Goal: Find specific page/section: Find specific page/section

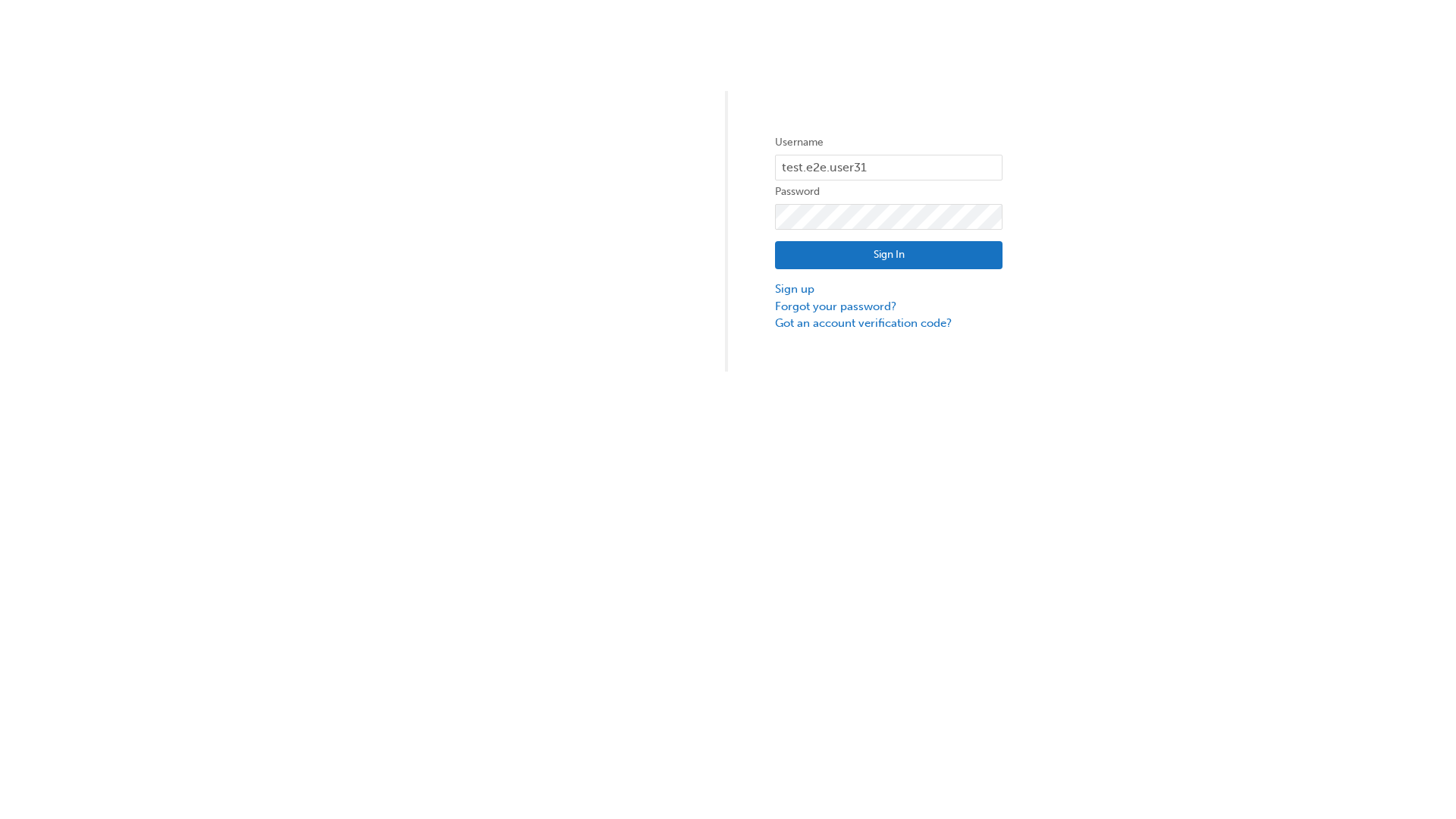
type input "test.e2e.user31"
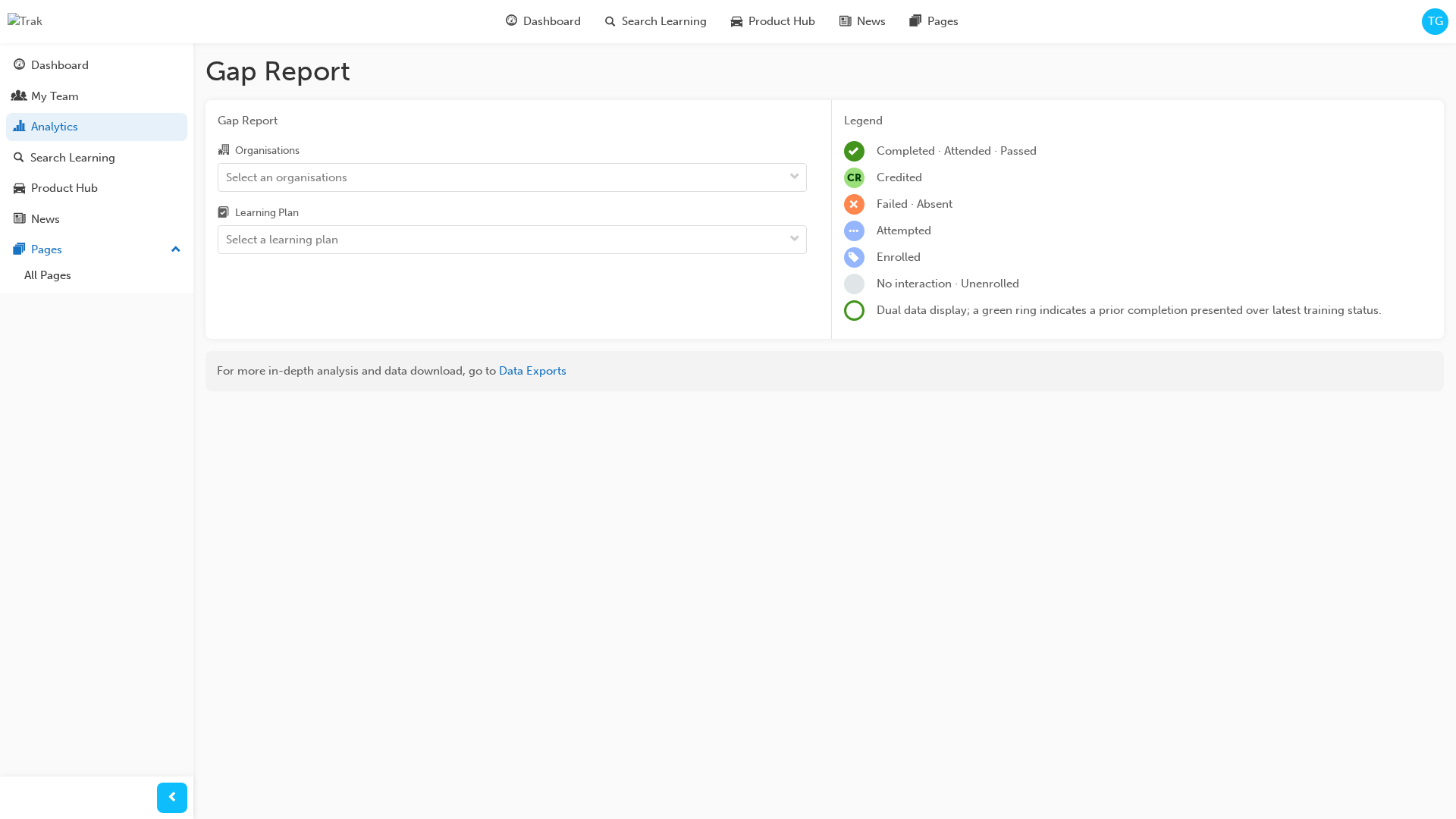
click at [228, 177] on input "Organisations Select an organisations" at bounding box center [227, 177] width 2 height 13
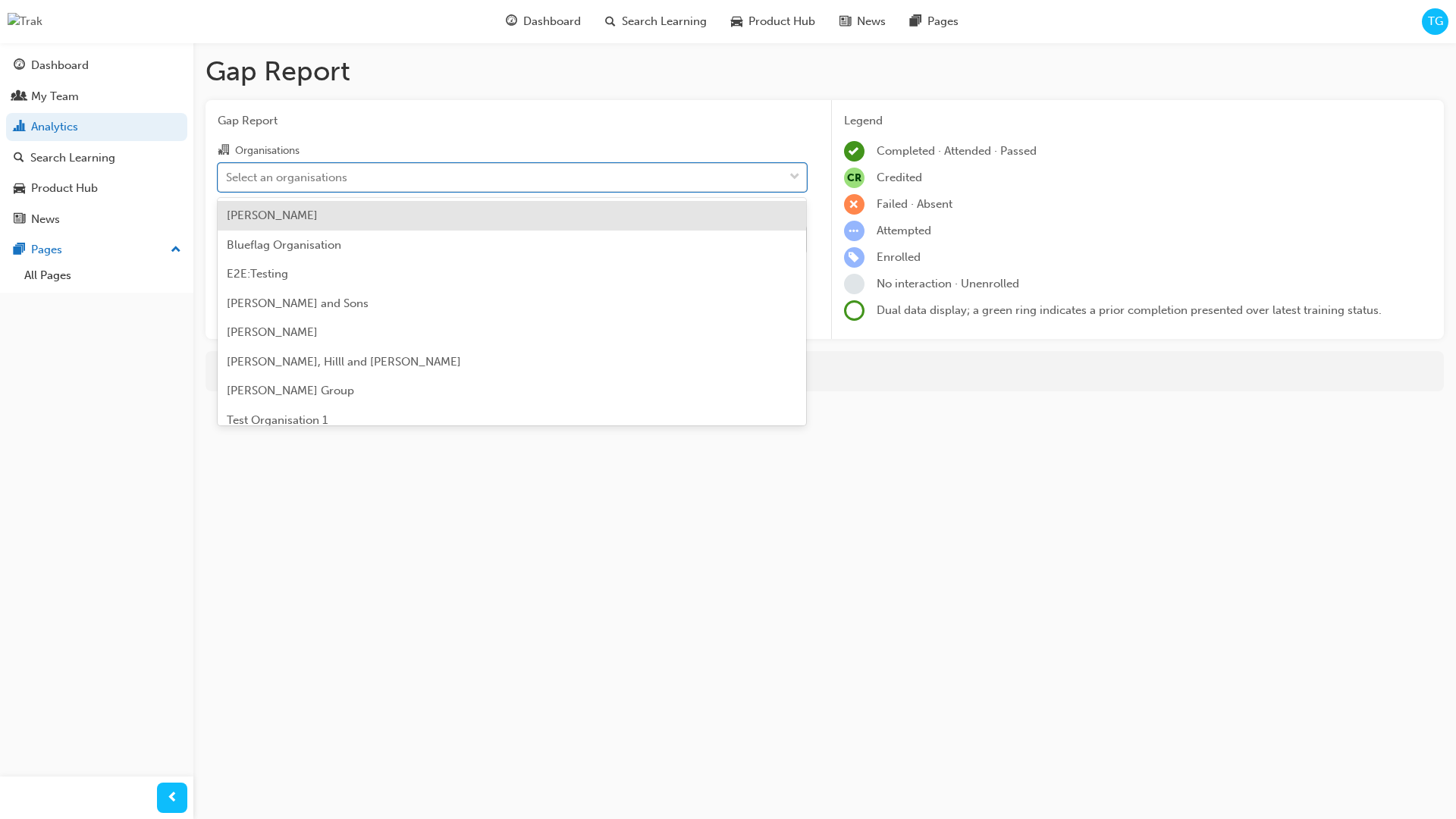
click at [228, 240] on input "Learning Plan Select a learning plan" at bounding box center [227, 239] width 2 height 13
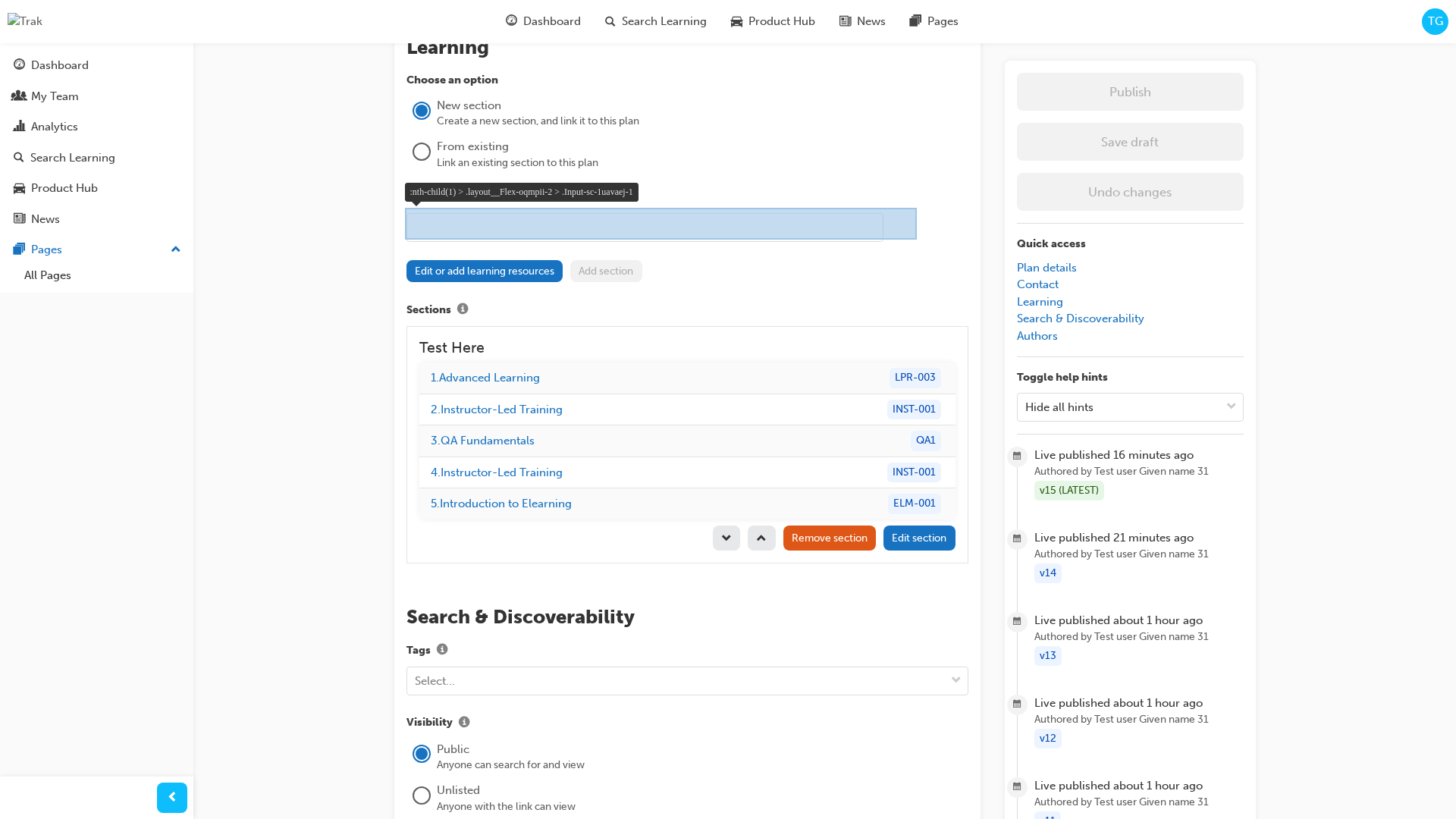
scroll to position [1309, 0]
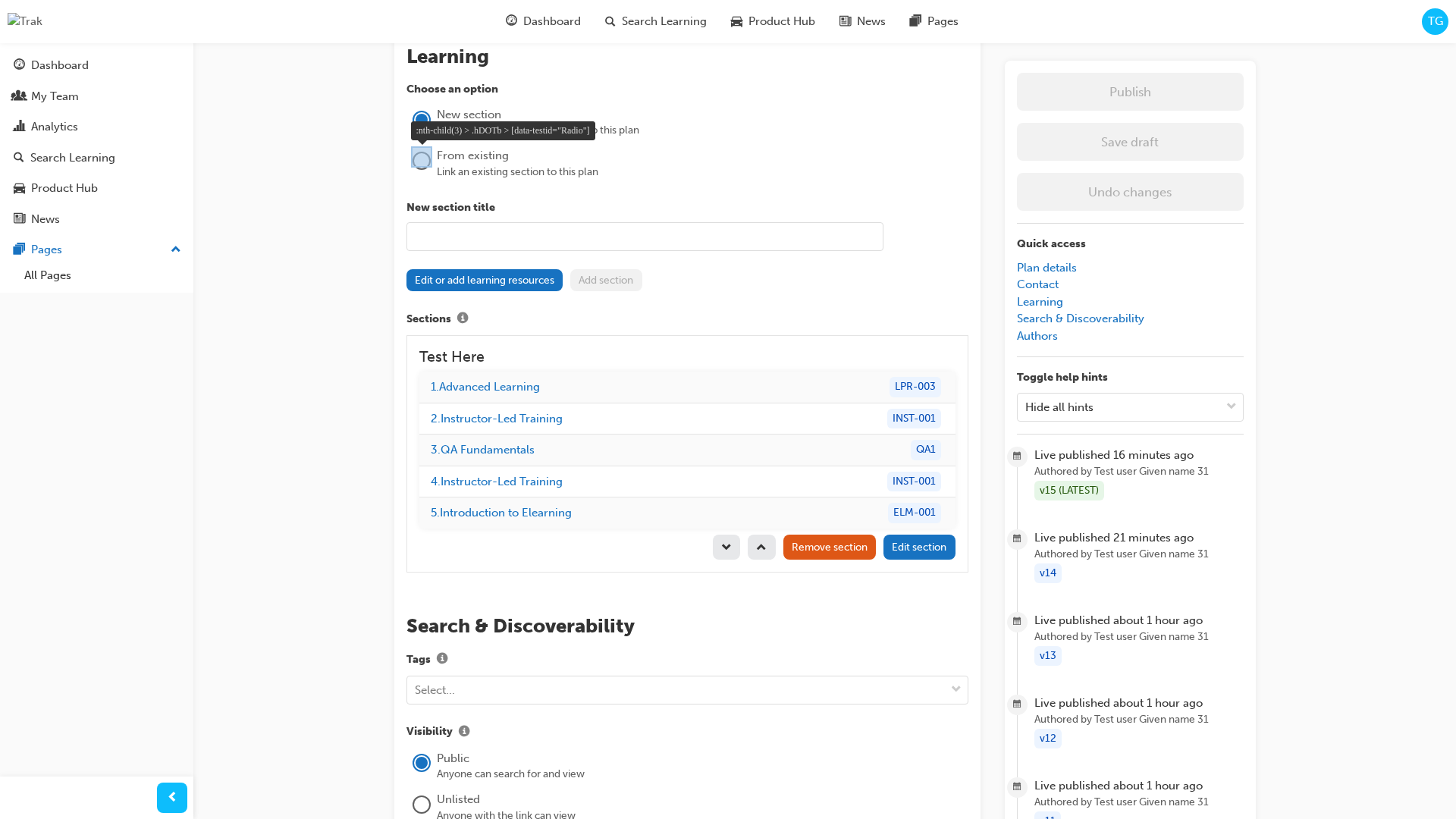
click at [429, 163] on div at bounding box center [421, 157] width 21 height 21
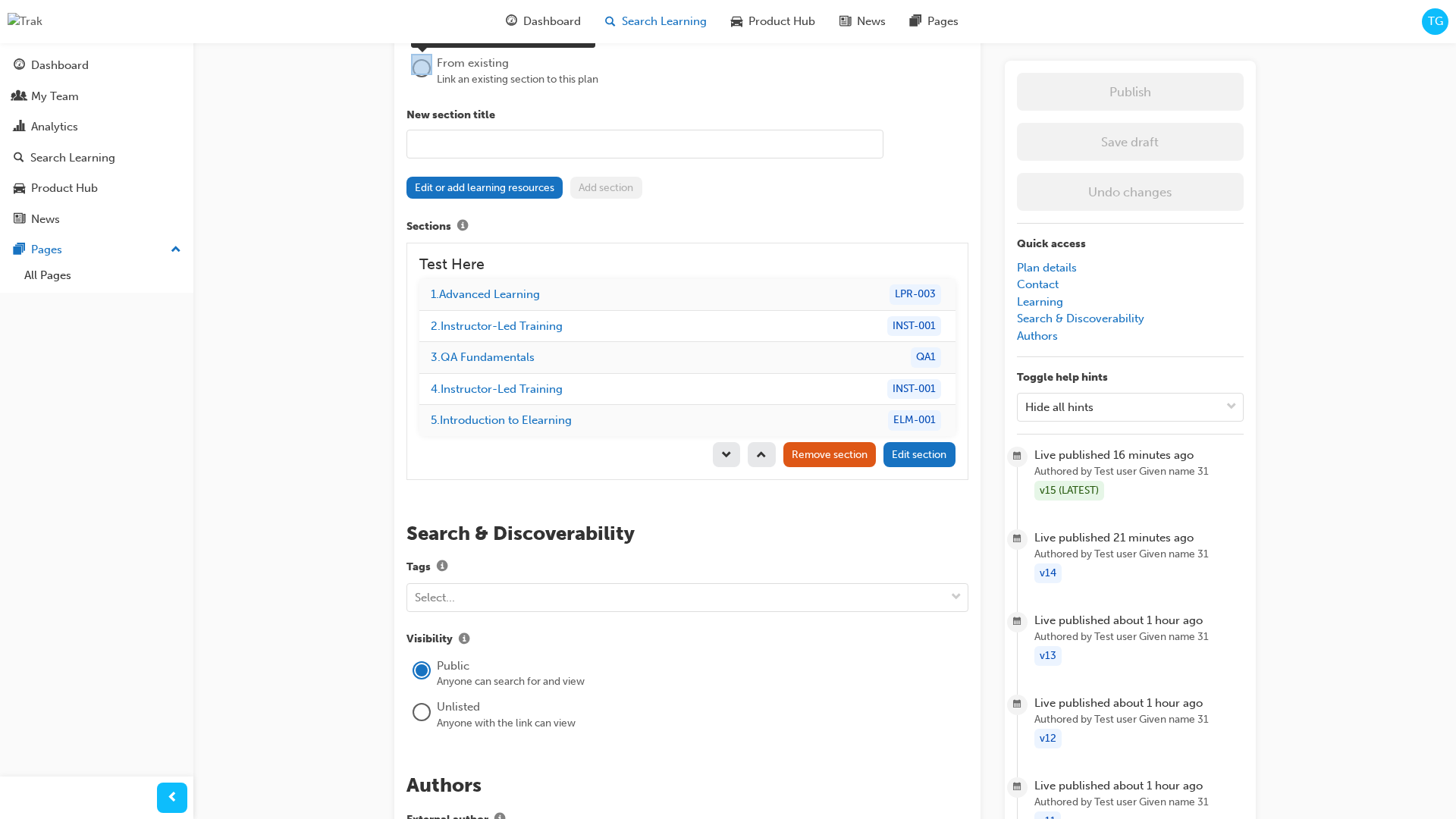
scroll to position [1423, 0]
